Goal: Task Accomplishment & Management: Use online tool/utility

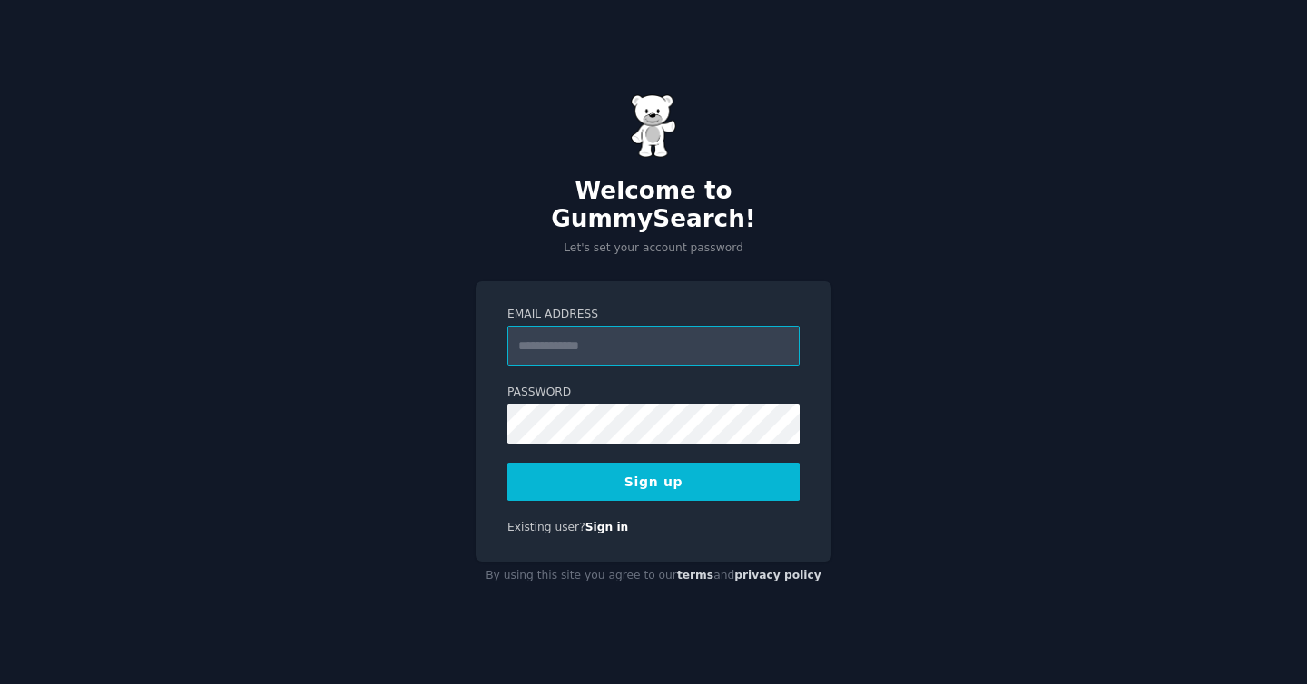
type input "**********"
click at [638, 478] on button "Sign up" at bounding box center [653, 482] width 292 height 38
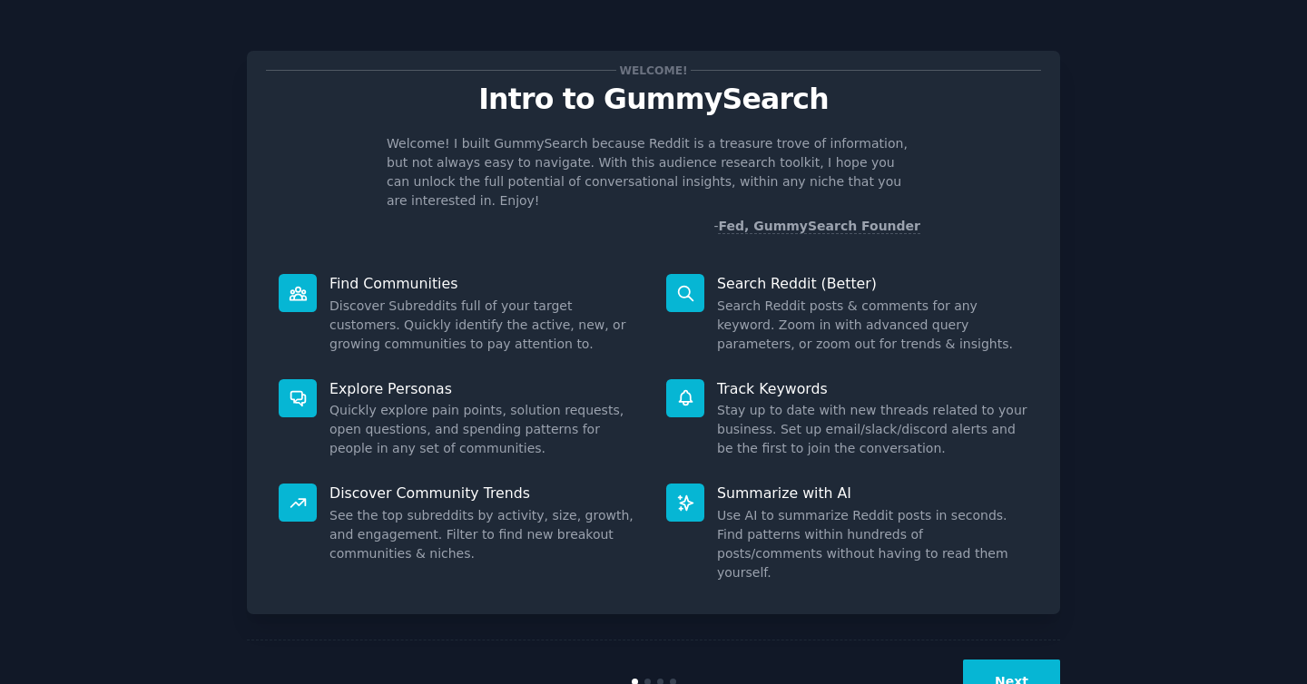
scroll to position [25, 0]
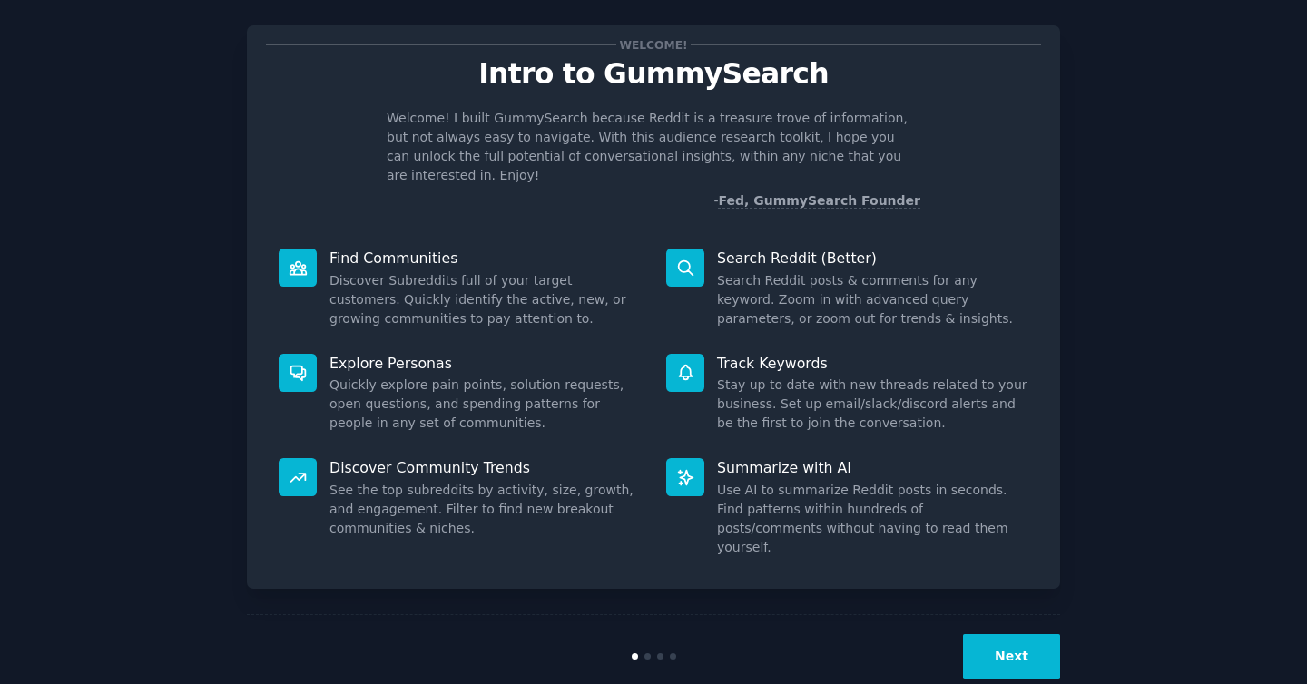
click at [1037, 634] on button "Next" at bounding box center [1011, 656] width 97 height 44
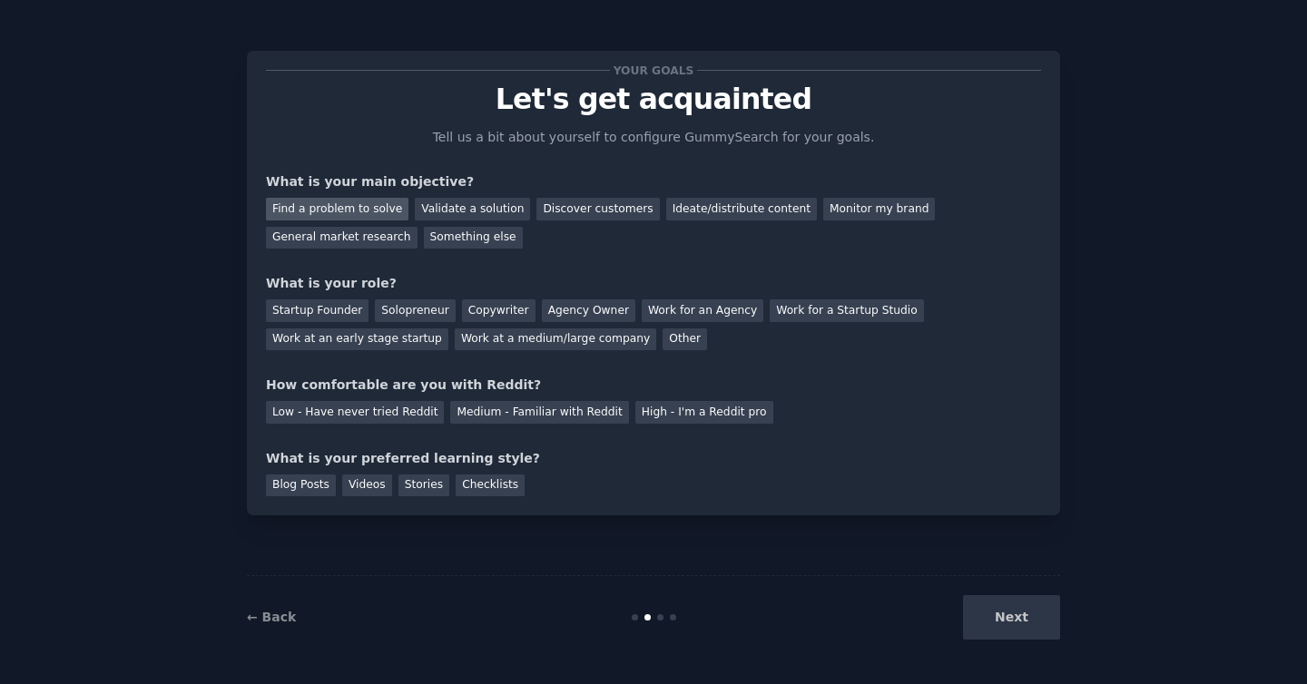
click at [370, 205] on div "Find a problem to solve" at bounding box center [337, 209] width 142 height 23
click at [472, 208] on div "Validate a solution" at bounding box center [472, 209] width 115 height 23
click at [346, 206] on div "Find a problem to solve" at bounding box center [337, 209] width 142 height 23
click at [389, 311] on div "Solopreneur" at bounding box center [415, 310] width 80 height 23
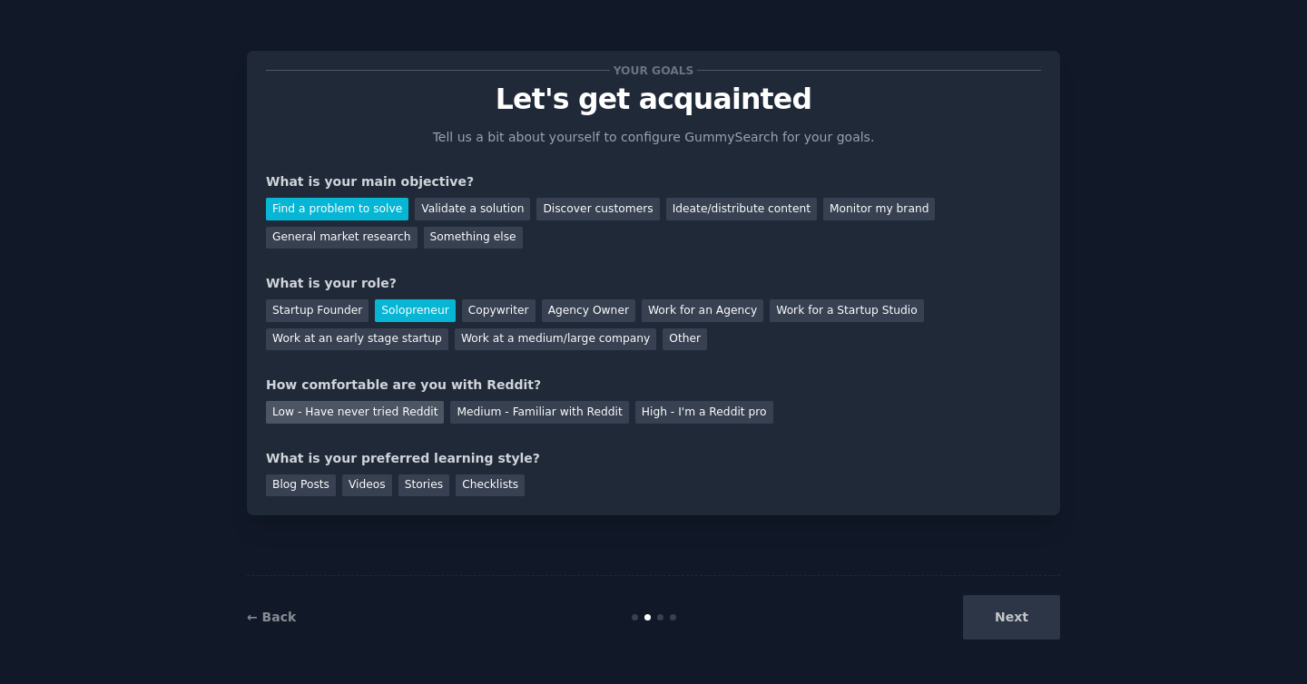
click at [397, 416] on div "Low - Have never tried Reddit" at bounding box center [355, 412] width 178 height 23
click at [510, 416] on div "Medium - Familiar with Reddit" at bounding box center [539, 412] width 178 height 23
click at [356, 479] on div "Videos" at bounding box center [367, 486] width 50 height 23
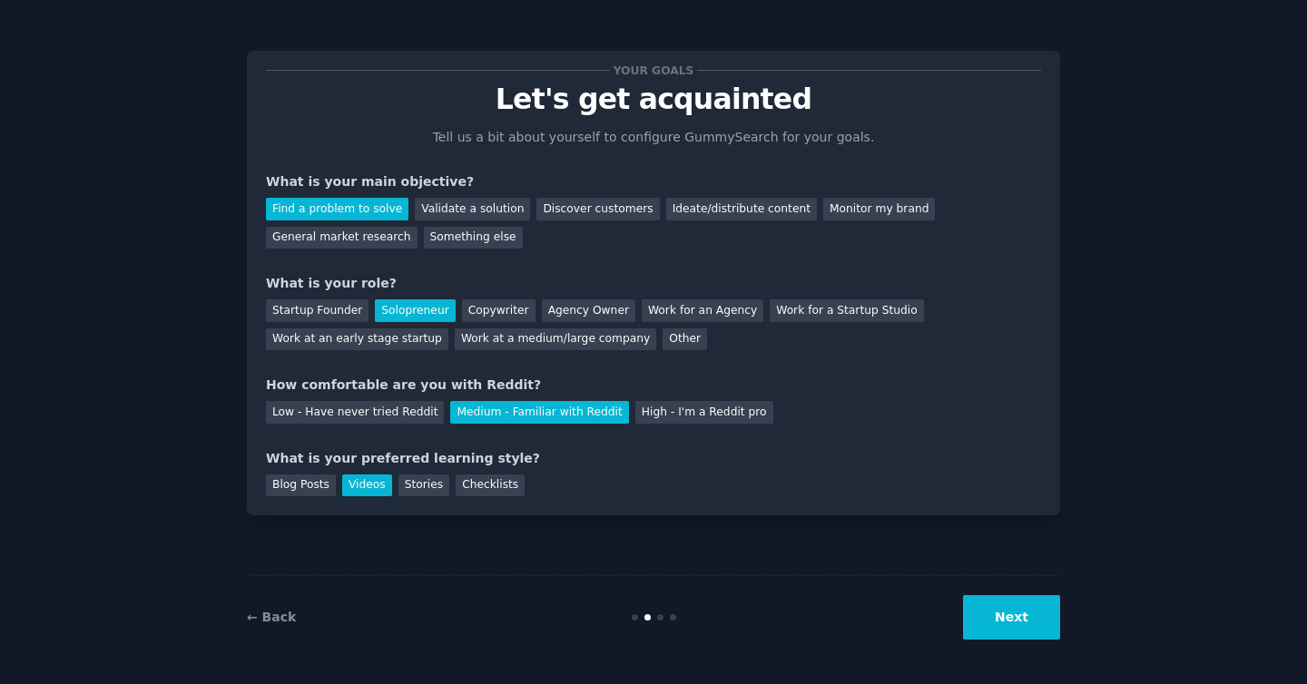
click at [1037, 607] on button "Next" at bounding box center [1011, 617] width 97 height 44
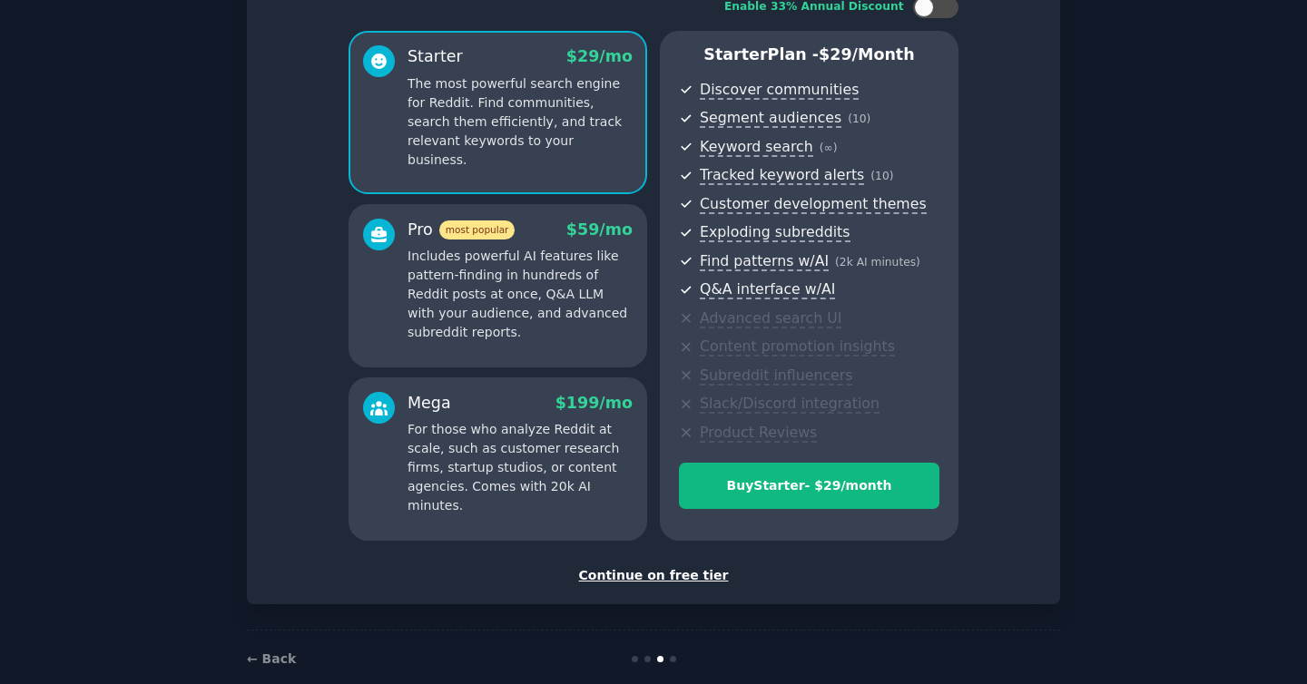
scroll to position [161, 0]
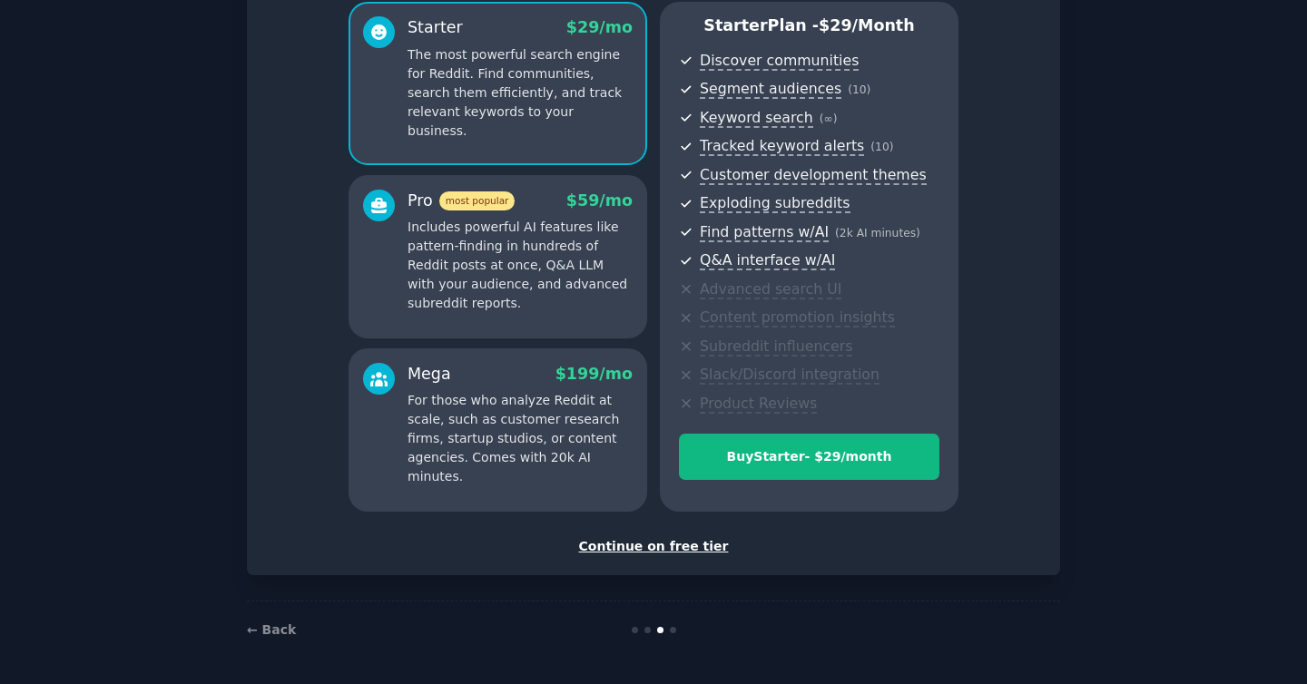
click at [622, 544] on div "Continue on free tier" at bounding box center [653, 546] width 775 height 19
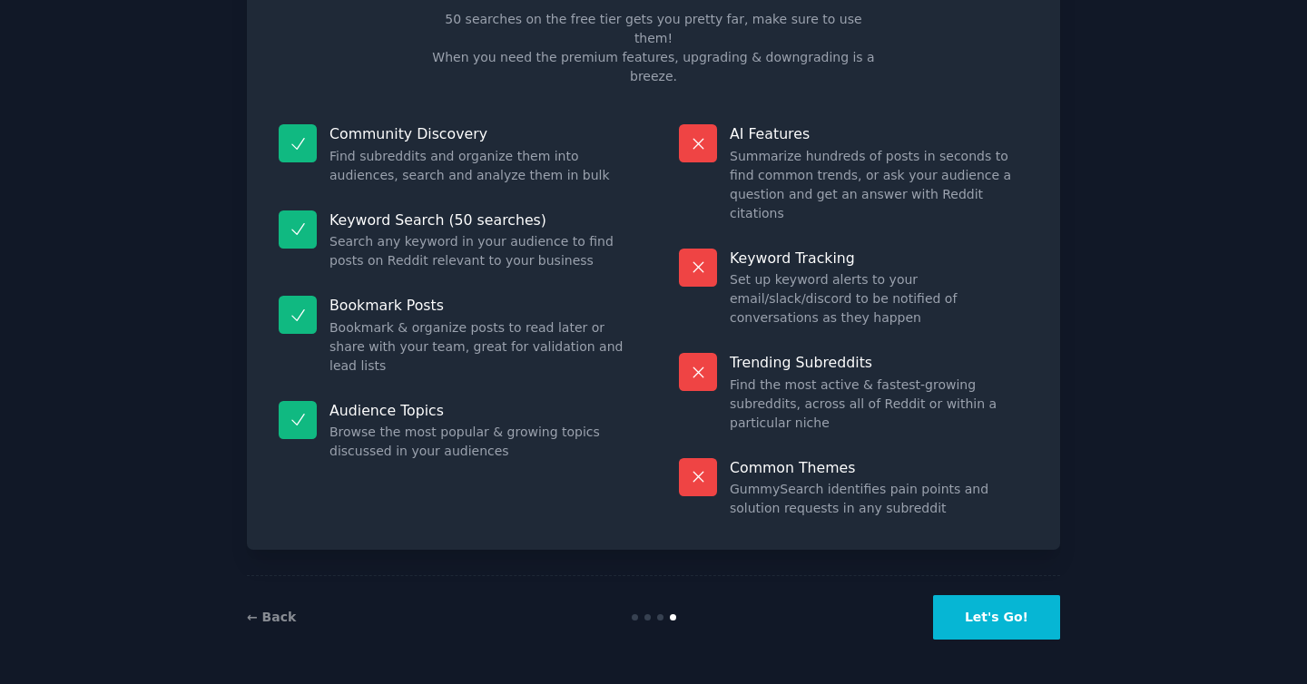
scroll to position [23, 0]
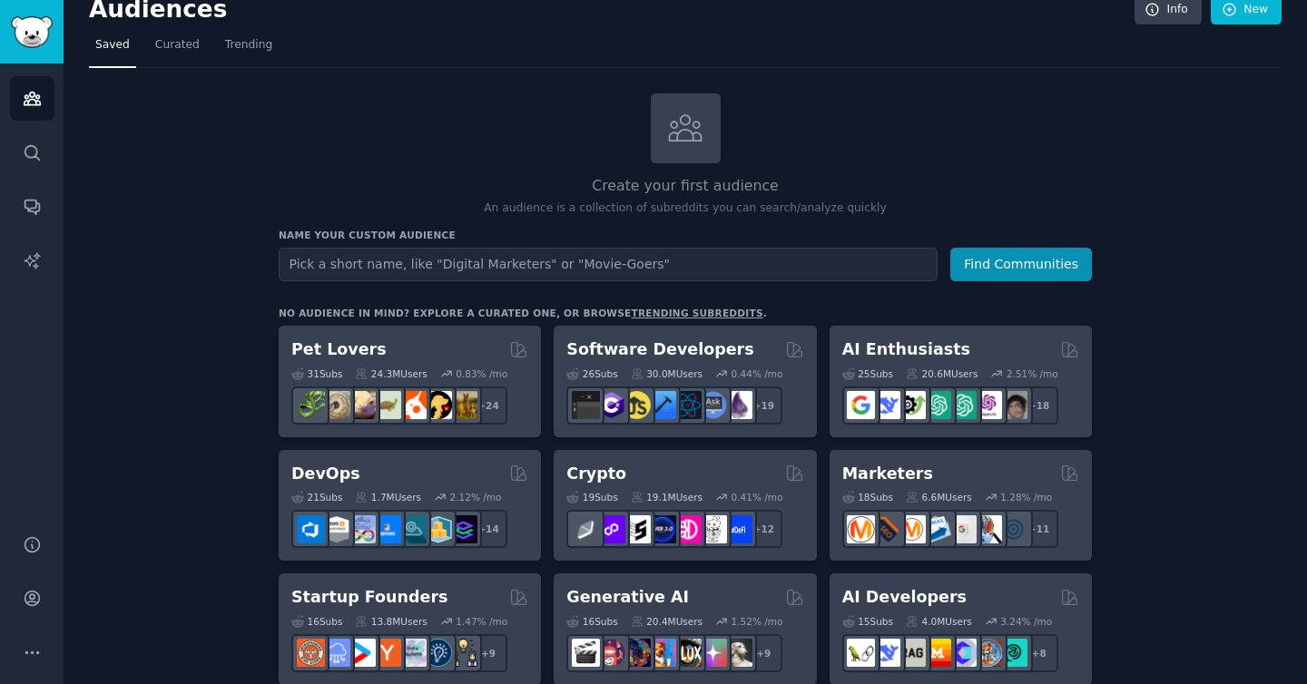
scroll to position [37, 0]
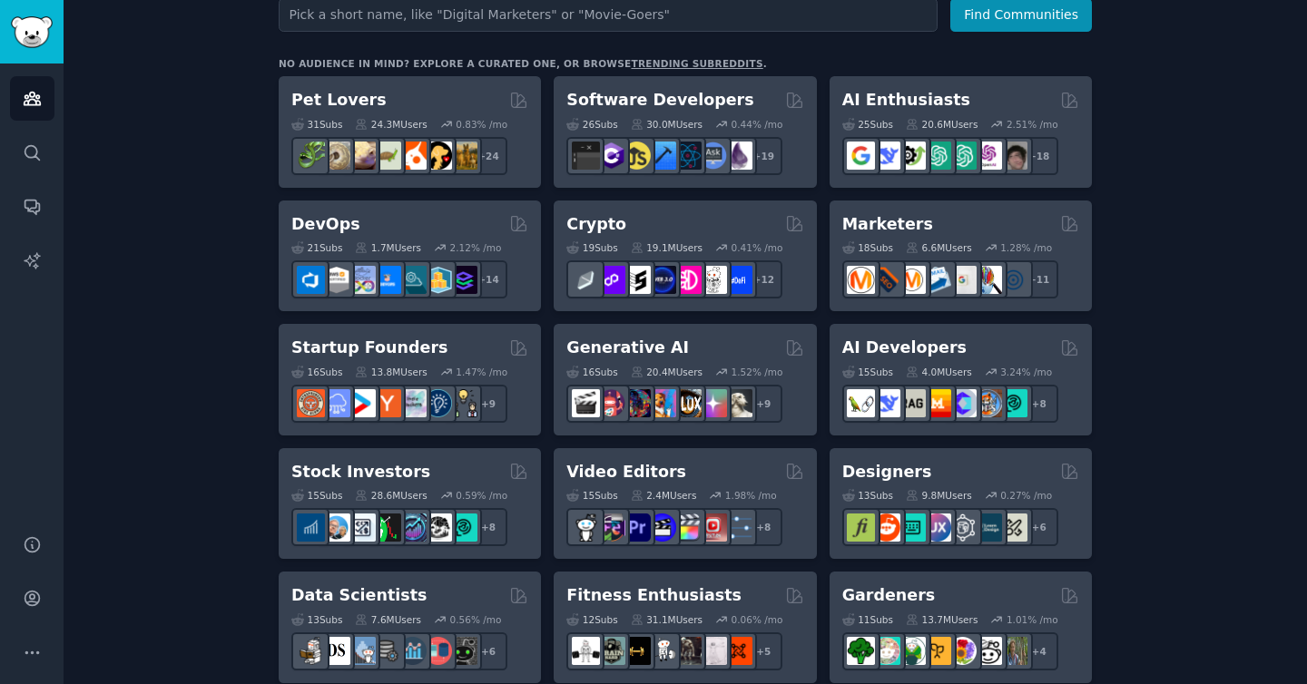
scroll to position [0, 0]
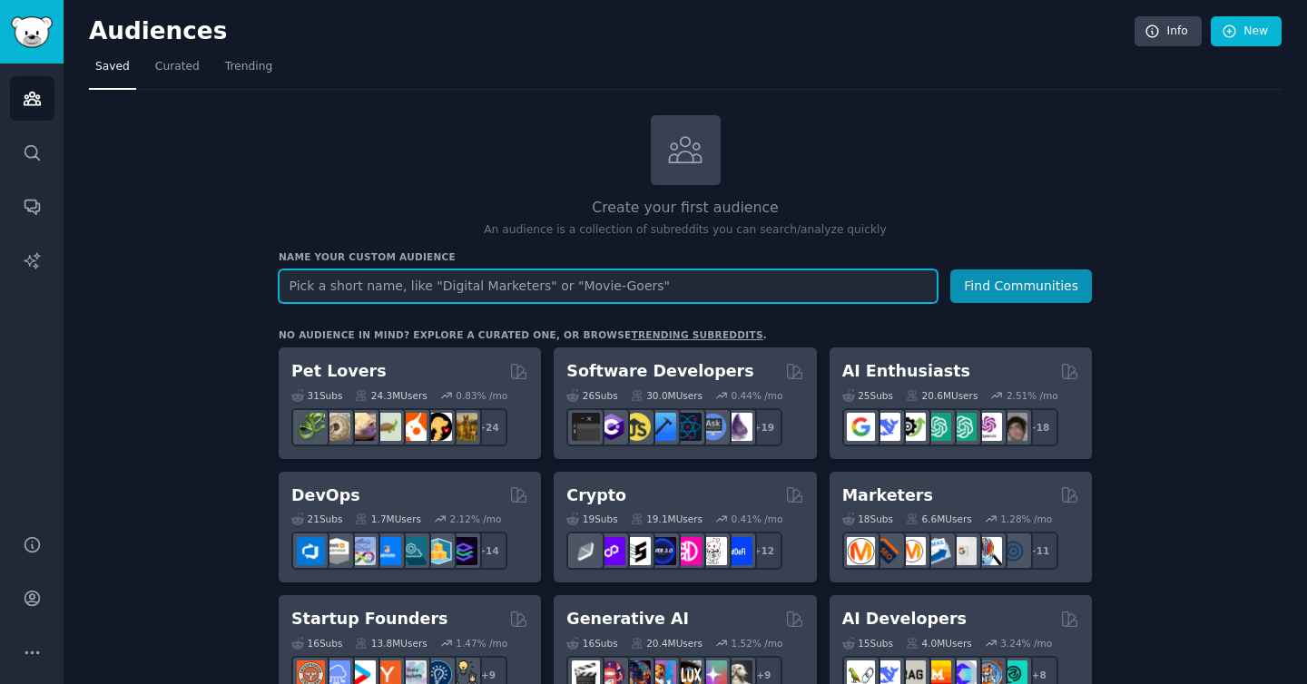
click at [349, 289] on input "text" at bounding box center [608, 287] width 659 height 34
type input "åland"
click at [950, 270] on button "Find Communities" at bounding box center [1021, 287] width 142 height 34
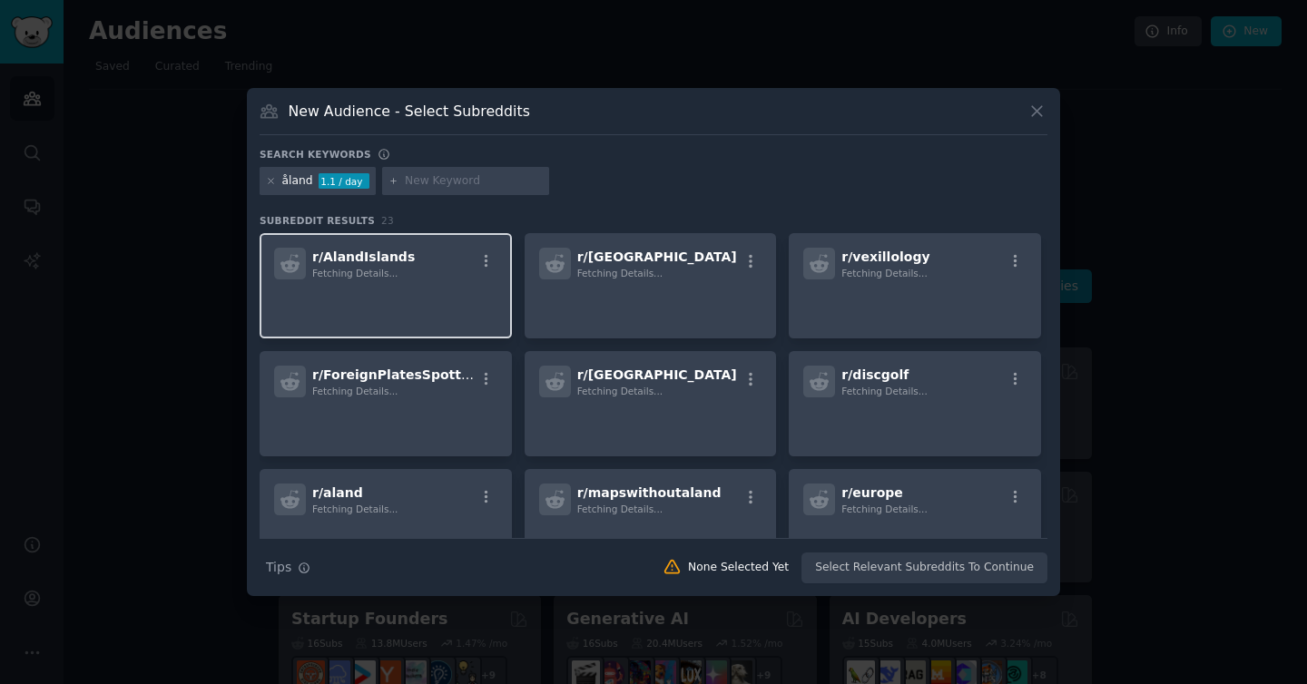
click at [346, 312] on p at bounding box center [385, 305] width 223 height 38
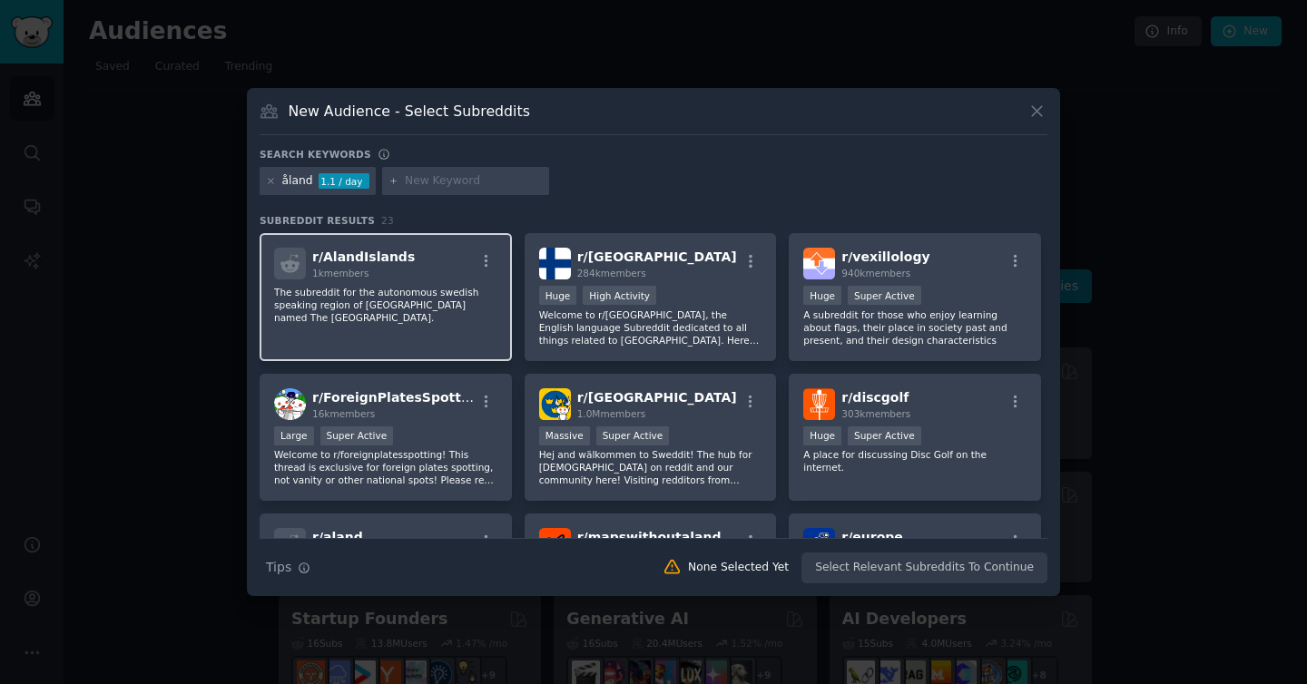
click at [354, 262] on span "r/ AlandIslands" at bounding box center [363, 257] width 103 height 15
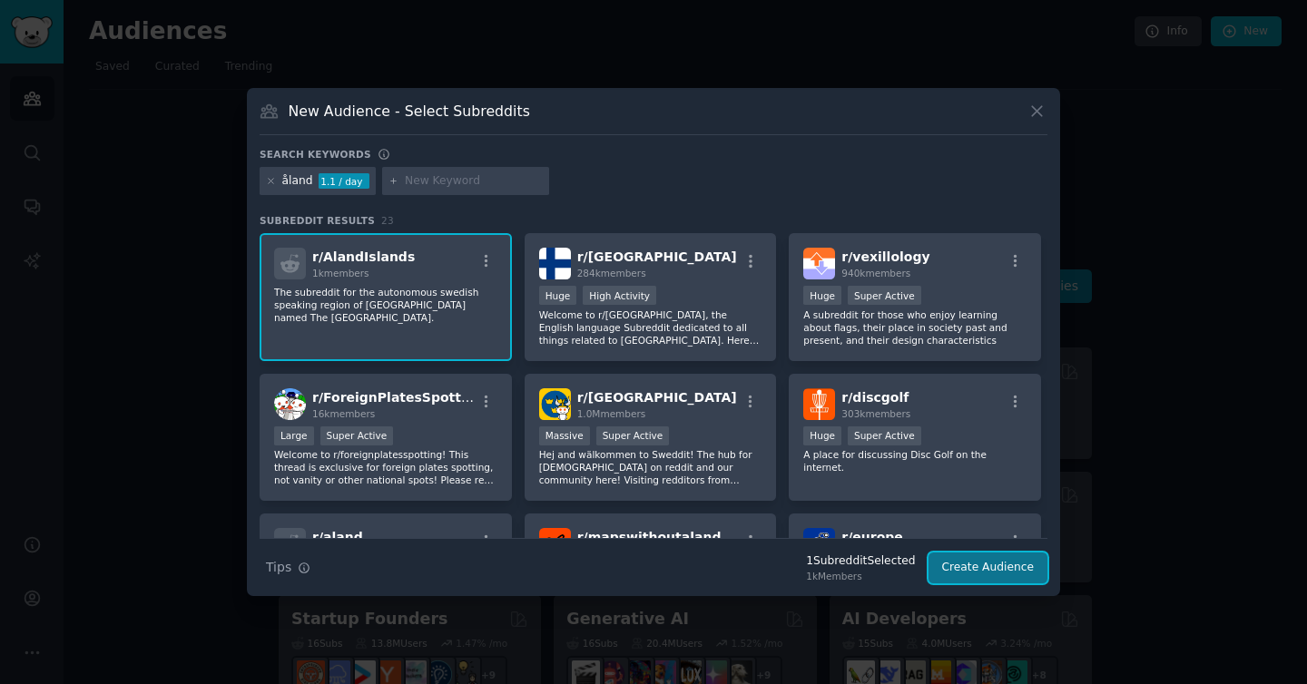
click at [993, 566] on button "Create Audience" at bounding box center [988, 568] width 120 height 31
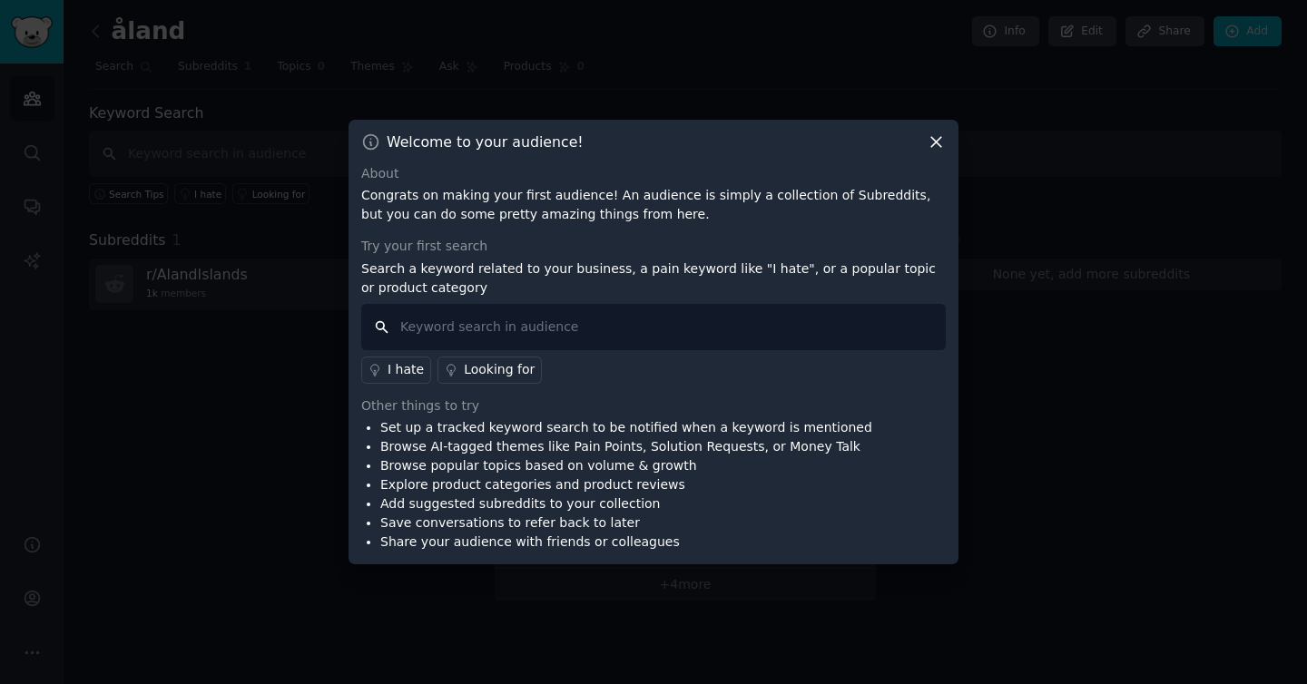
click at [670, 323] on input "text" at bounding box center [653, 327] width 584 height 46
type input "[DOMAIN_NAME]"
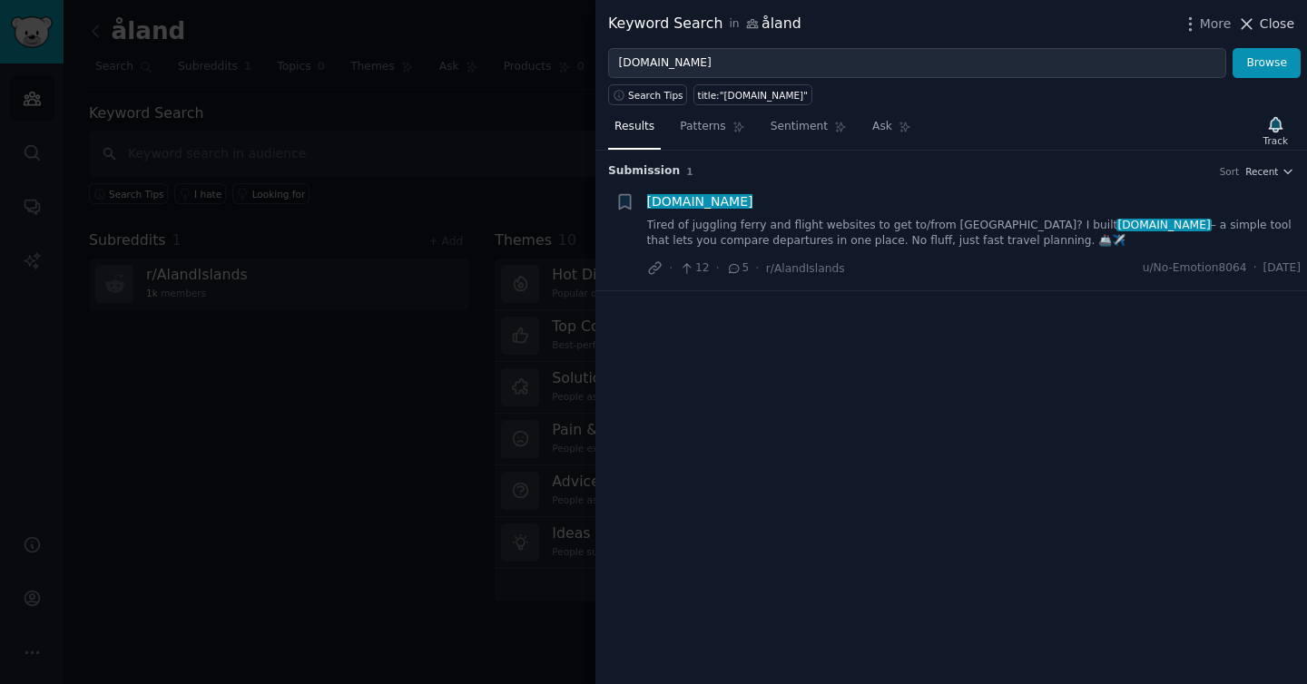
click at [1267, 19] on span "Close" at bounding box center [1277, 24] width 34 height 19
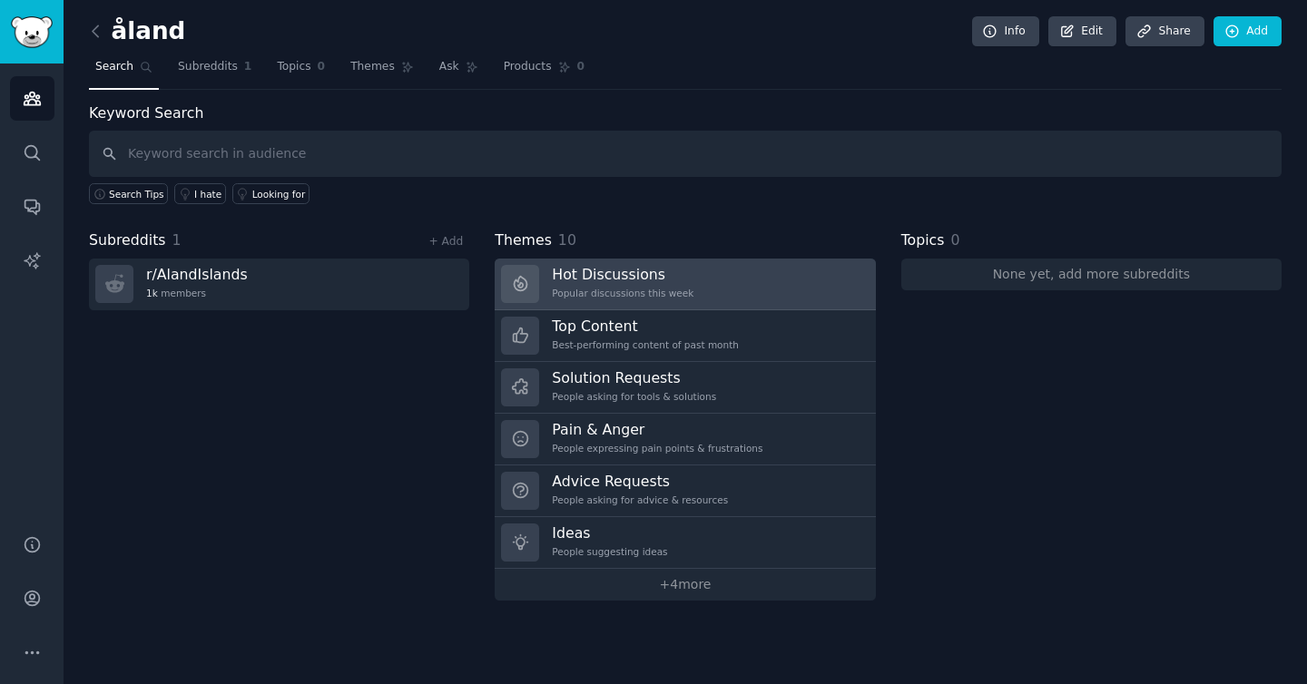
click at [609, 263] on link "Hot Discussions Popular discussions this week" at bounding box center [685, 285] width 380 height 52
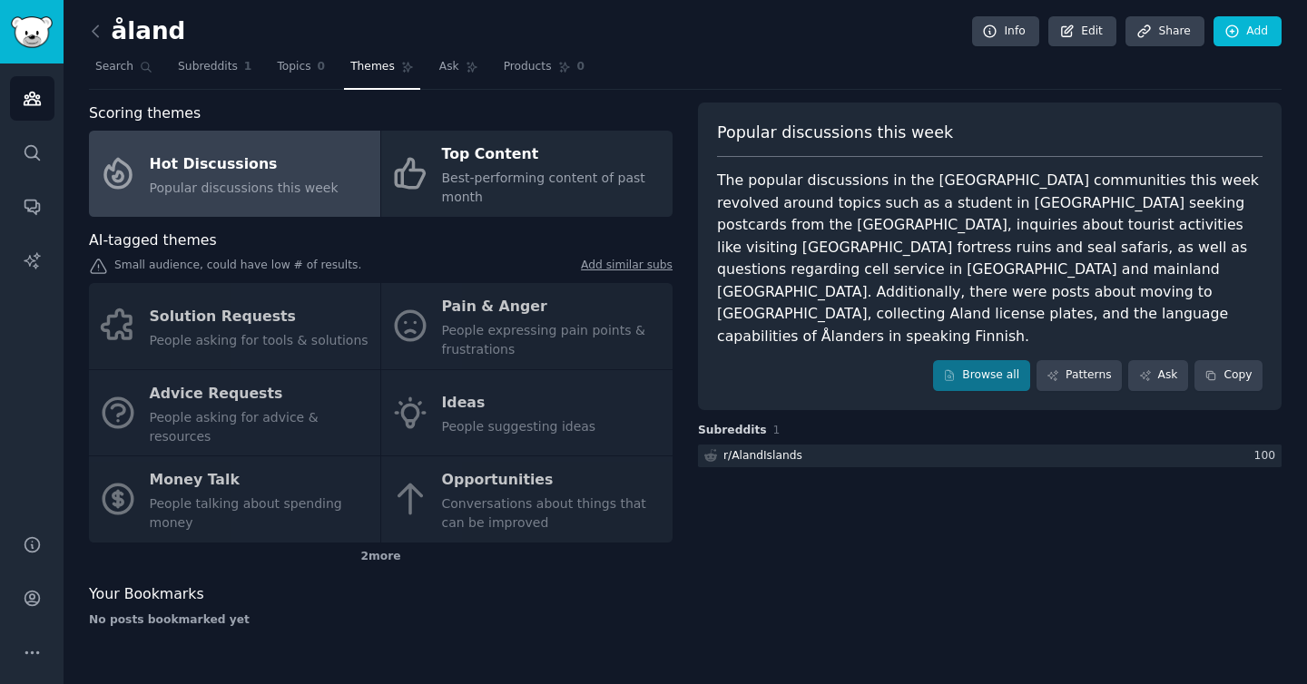
click at [427, 403] on div "Solution Requests People asking for tools & solutions Pain & Anger People expre…" at bounding box center [381, 413] width 584 height 260
click at [465, 392] on div "Solution Requests People asking for tools & solutions Pain & Anger People expre…" at bounding box center [381, 413] width 584 height 260
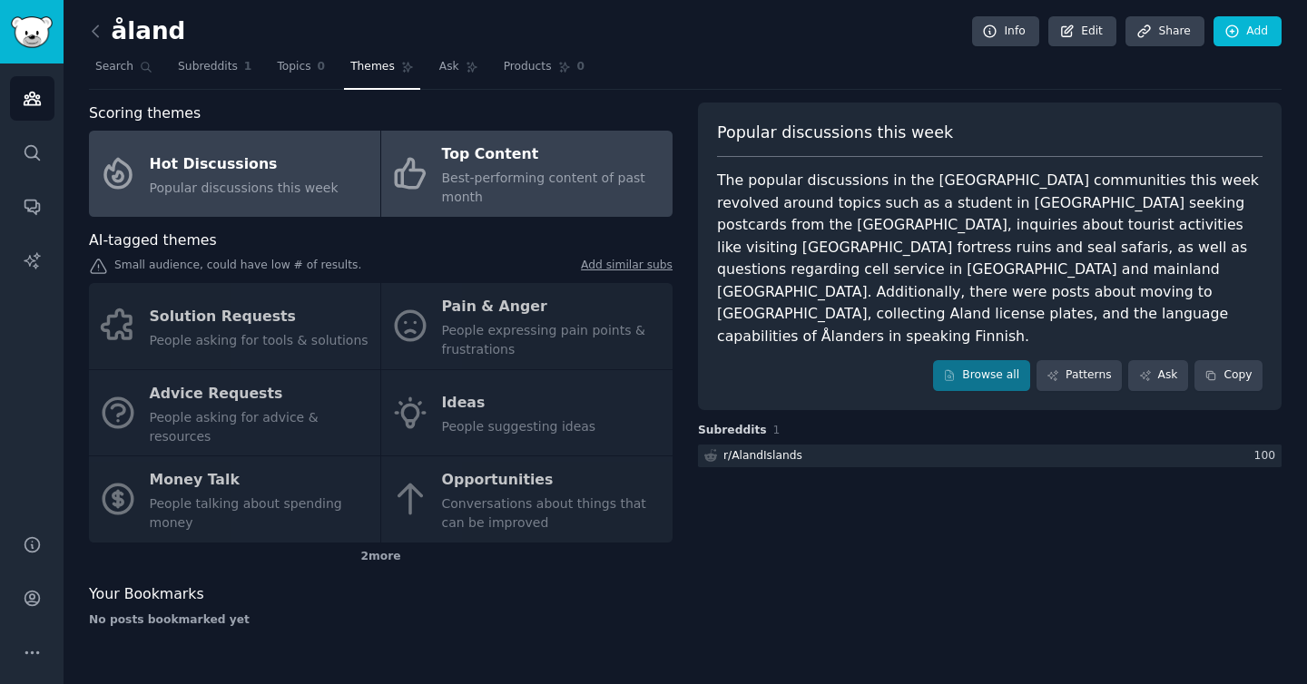
click at [450, 178] on span "Best-performing content of past month" at bounding box center [543, 188] width 203 height 34
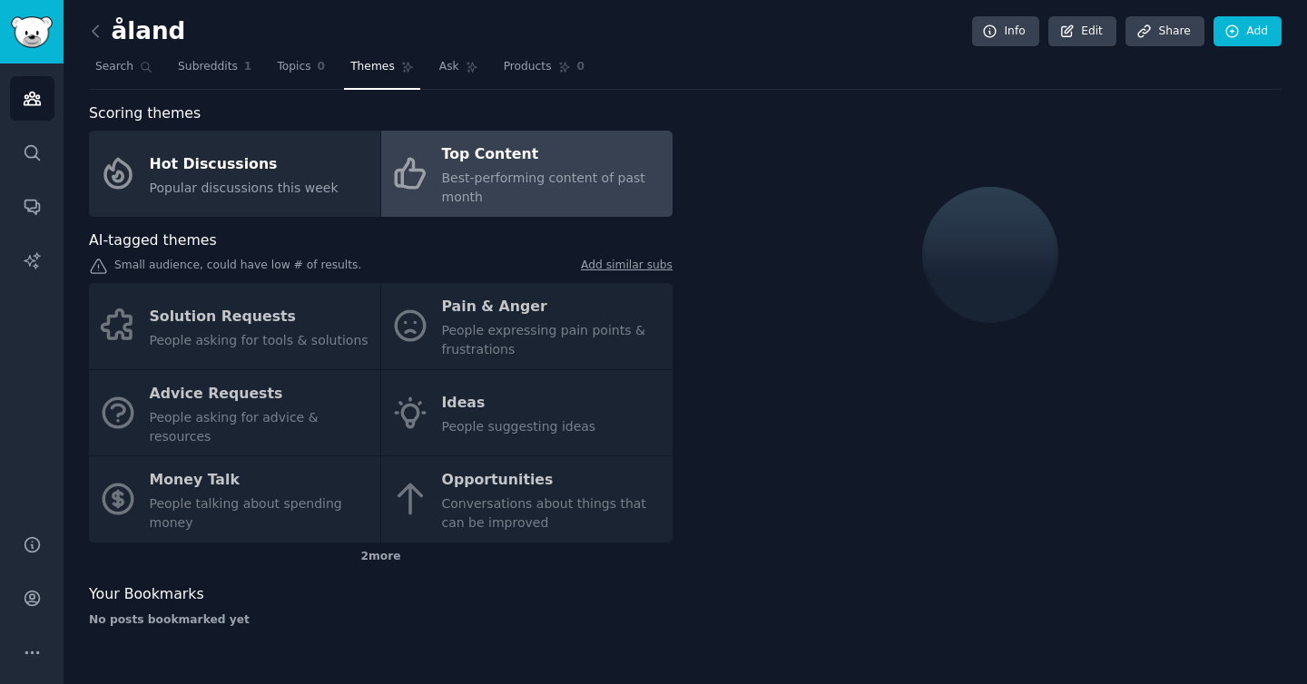
click at [486, 387] on div "Solution Requests People asking for tools & solutions Pain & Anger People expre…" at bounding box center [381, 413] width 584 height 260
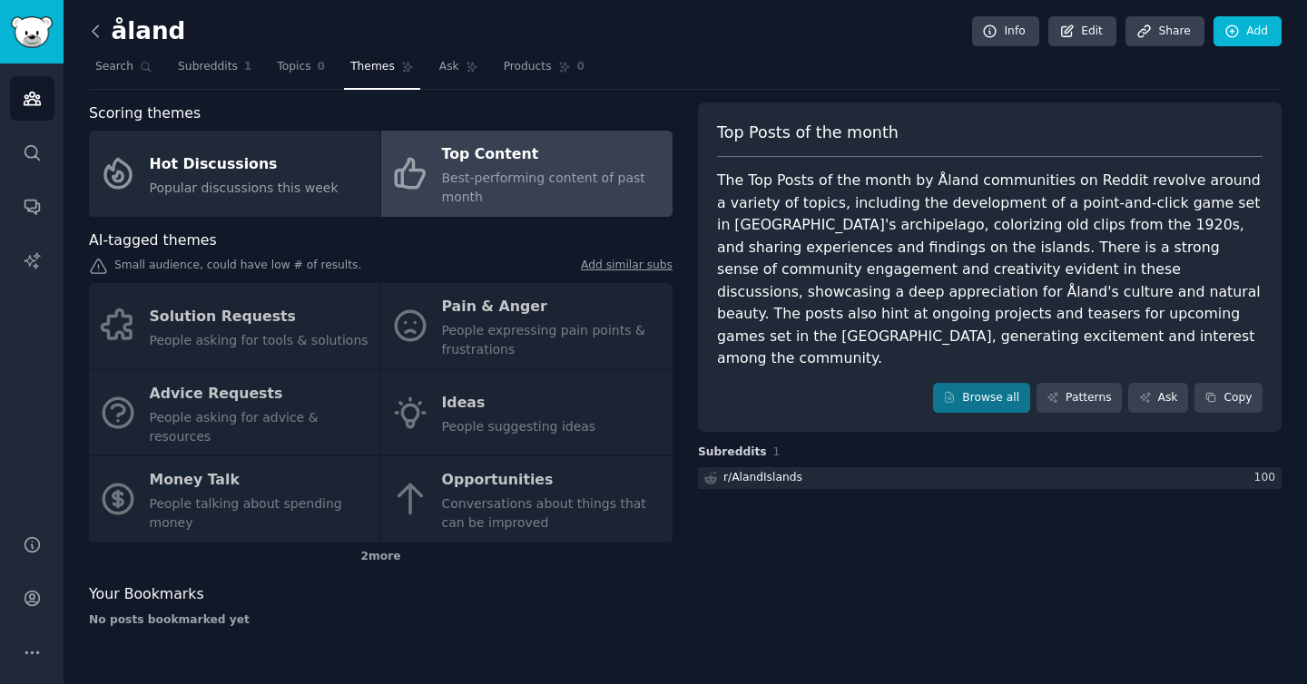
click at [91, 32] on icon at bounding box center [95, 31] width 19 height 19
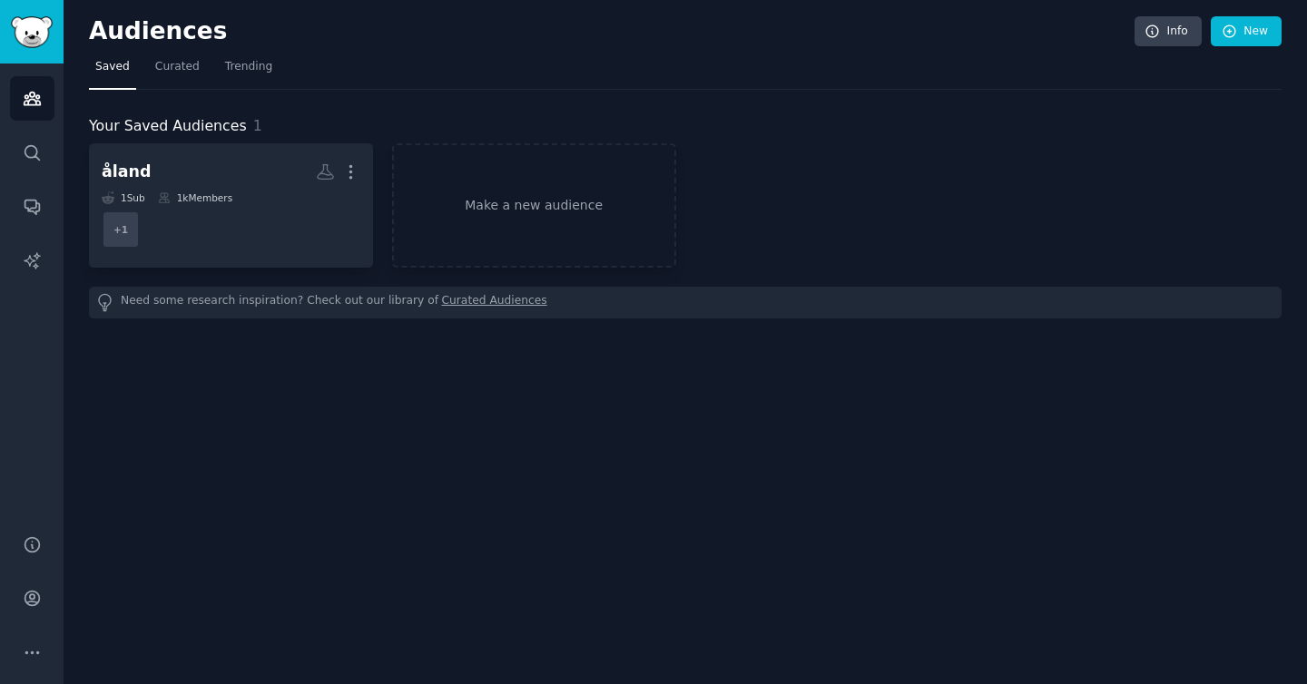
click at [108, 30] on h2 "Audiences" at bounding box center [611, 31] width 1045 height 29
click at [36, 30] on img "Sidebar" at bounding box center [32, 32] width 42 height 32
